Goal: Information Seeking & Learning: Learn about a topic

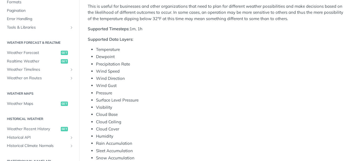
scroll to position [220, 0]
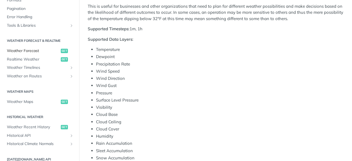
click at [37, 51] on span "Weather Forecast" at bounding box center [33, 51] width 53 height 6
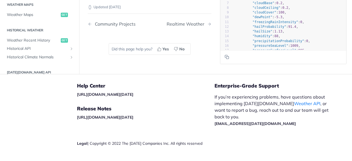
scroll to position [694, 0]
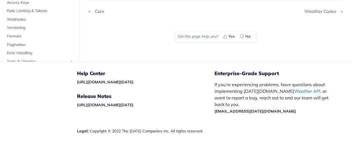
scroll to position [220, 0]
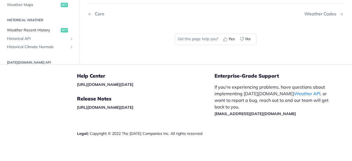
click at [36, 28] on span "Weather Recent History" at bounding box center [33, 31] width 53 height 6
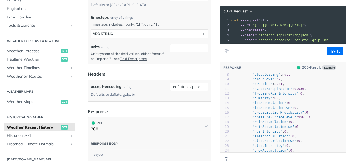
scroll to position [28, 0]
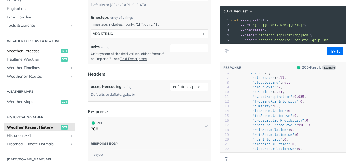
click at [32, 50] on span "Weather Forecast" at bounding box center [33, 51] width 53 height 6
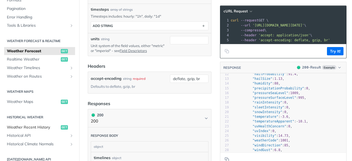
click at [39, 127] on span "Weather Recent History" at bounding box center [33, 128] width 53 height 6
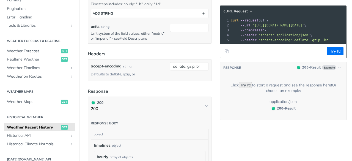
scroll to position [218, 0]
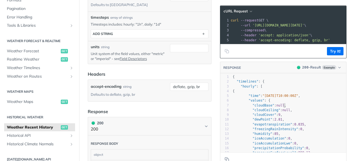
click at [298, 108] on pre ""cloudBase" : null ," at bounding box center [289, 105] width 115 height 5
type textarea "{ "timelines": { "hourly": [ { "time": "2023-01-25T10:00:00Z", "values": { "clo…"
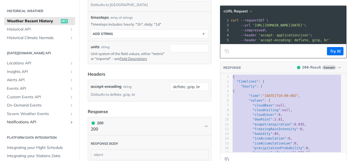
scroll to position [195, 0]
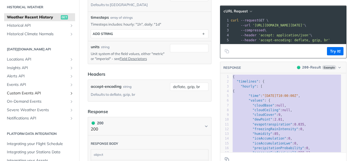
click at [36, 93] on span "Custom Events API" at bounding box center [37, 94] width 61 height 6
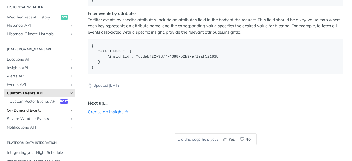
scroll to position [167, 0]
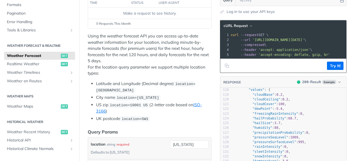
scroll to position [550, 0]
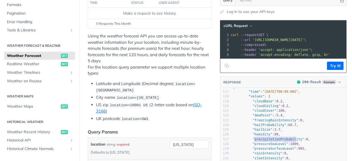
type textarea "precipitationProbability"
drag, startPoint x: 291, startPoint y: 142, endPoint x: 249, endPoint y: 143, distance: 42.1
click at [253, 141] on span ""precipitationProbability"" at bounding box center [279, 139] width 52 height 4
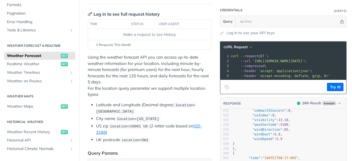
scroll to position [89, 0]
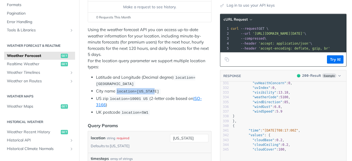
drag, startPoint x: 155, startPoint y: 91, endPoint x: 117, endPoint y: 91, distance: 37.4
click at [117, 91] on li "City name location=[US_STATE]" at bounding box center [154, 91] width 116 height 6
drag, startPoint x: 139, startPoint y: 98, endPoint x: 112, endPoint y: 99, distance: 27.3
click at [112, 99] on span "location=10001 US" at bounding box center [129, 99] width 38 height 4
drag, startPoint x: 147, startPoint y: 111, endPoint x: 126, endPoint y: 111, distance: 20.9
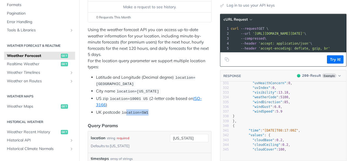
click at [126, 111] on span "location=SW1" at bounding box center [135, 113] width 27 height 4
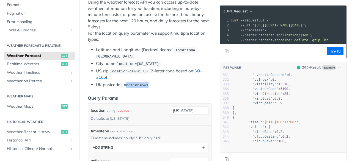
scroll to position [144, 0]
